Goal: Information Seeking & Learning: Learn about a topic

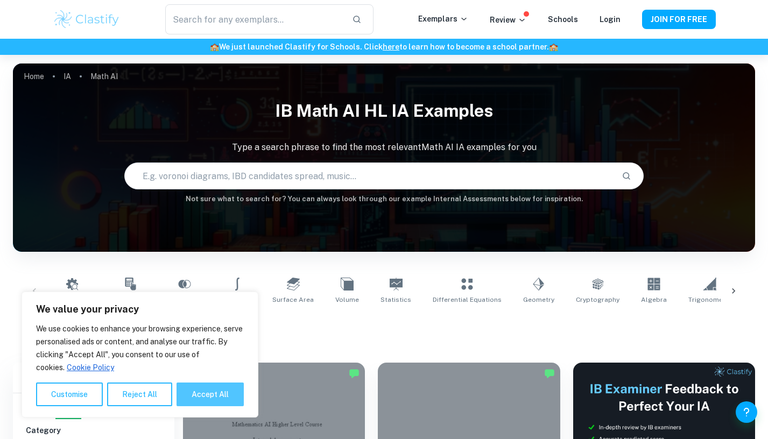
click at [199, 393] on button "Accept All" at bounding box center [210, 395] width 67 height 24
checkbox input "true"
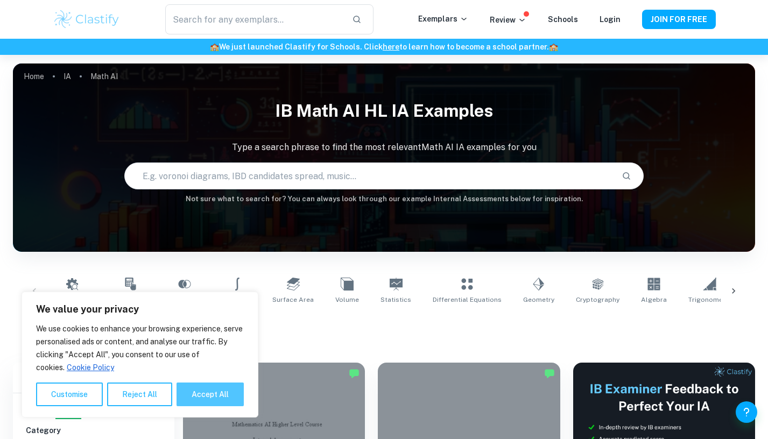
checkbox input "true"
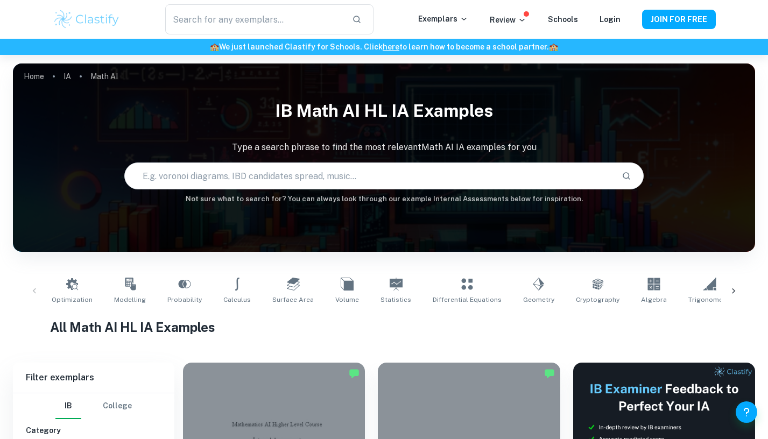
click at [436, 183] on input "text" at bounding box center [369, 176] width 488 height 30
paste input "Measures of central tendency and dispersion"
type input "Measures of central tendency and dispersion"
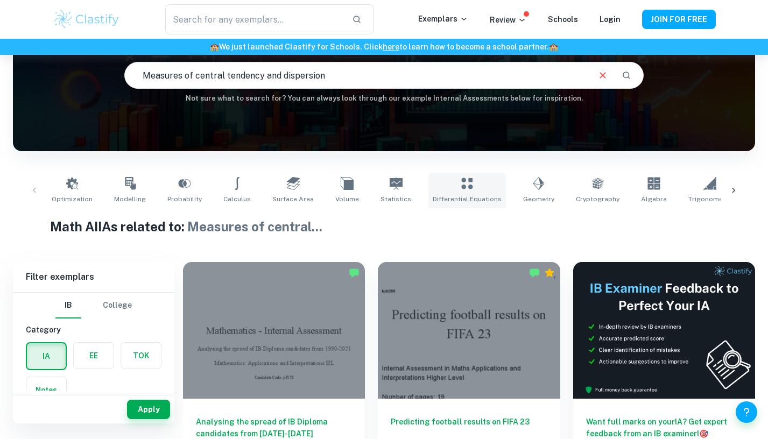
scroll to position [108, 0]
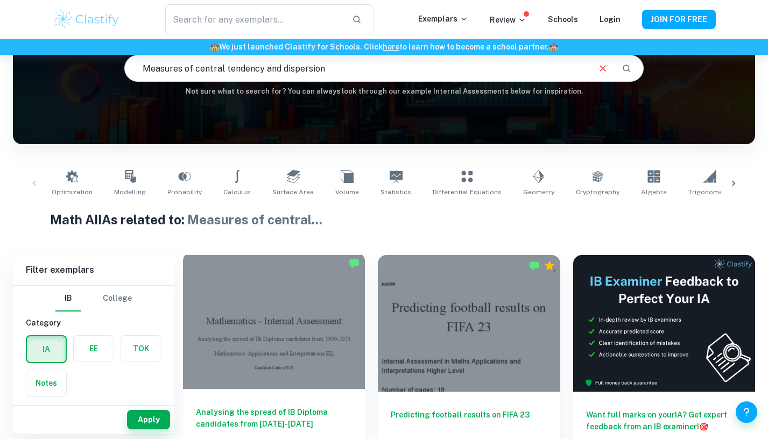
click at [331, 324] on div at bounding box center [274, 321] width 182 height 137
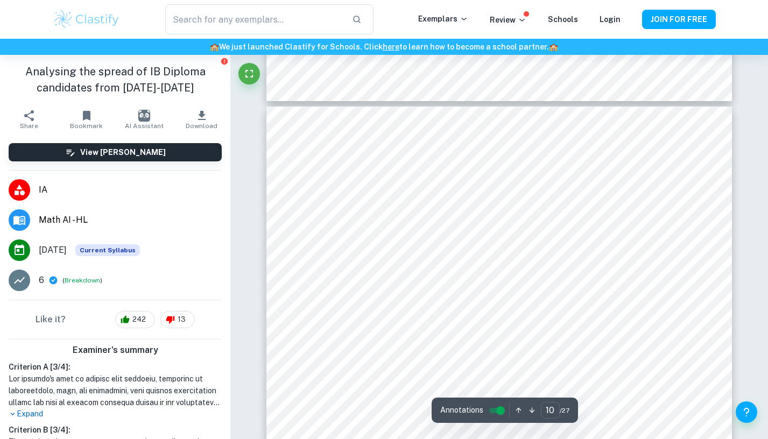
scroll to position [5654, 0]
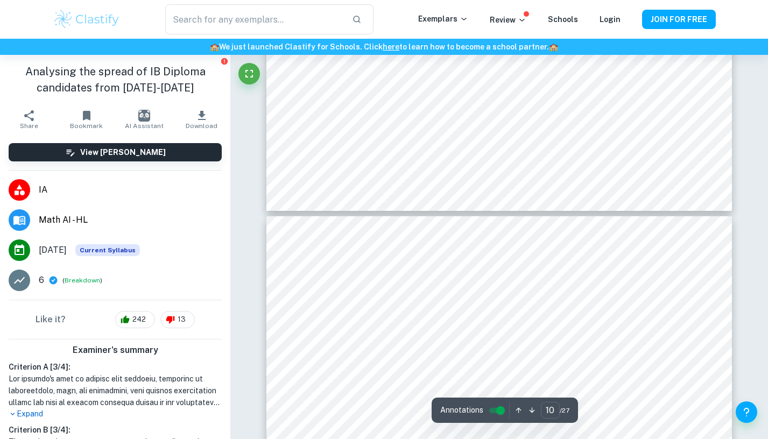
type input "9"
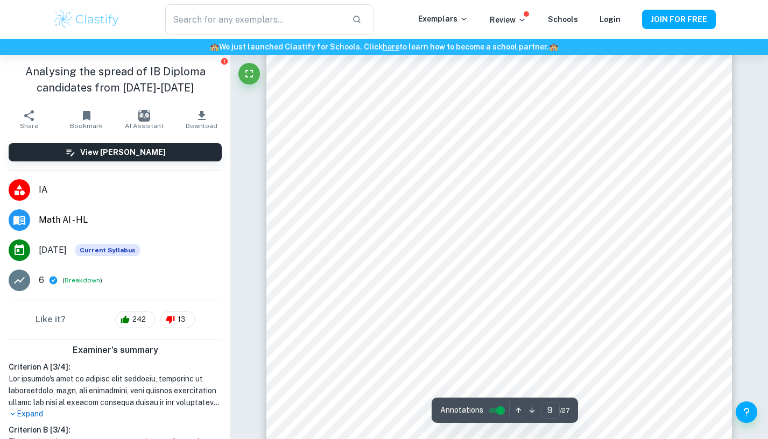
scroll to position [5062, 0]
